Goal: Navigation & Orientation: Understand site structure

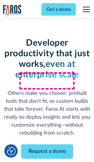
scroll to position [71, 0]
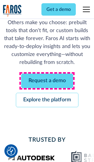
click at [47, 81] on link "Request a demo" at bounding box center [47, 81] width 52 height 14
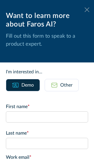
click at [87, 10] on icon at bounding box center [87, 9] width 5 height 4
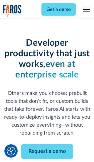
scroll to position [90, 0]
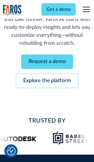
click at [47, 81] on link "Explore the platform" at bounding box center [47, 81] width 63 height 14
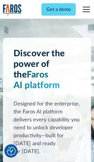
scroll to position [4430, 0]
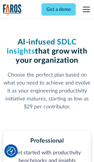
scroll to position [914, 0]
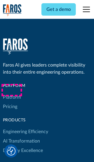
click at [12, 93] on link "Platform" at bounding box center [12, 97] width 18 height 9
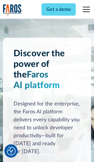
scroll to position [4619, 0]
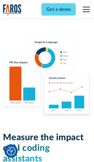
scroll to position [3646, 0]
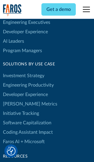
click at [18, 99] on link "[PERSON_NAME] Metrics" at bounding box center [30, 103] width 55 height 9
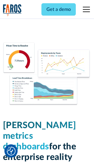
scroll to position [2582, 0]
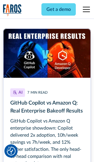
scroll to position [2658, 0]
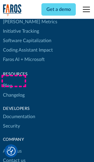
click at [14, 91] on link "Changelog" at bounding box center [14, 95] width 22 height 9
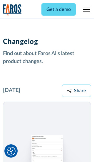
scroll to position [7123, 0]
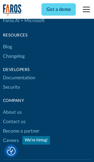
click at [12, 108] on link "About us" at bounding box center [12, 112] width 19 height 9
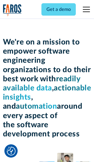
scroll to position [2034, 0]
